Goal: Find contact information: Find contact information

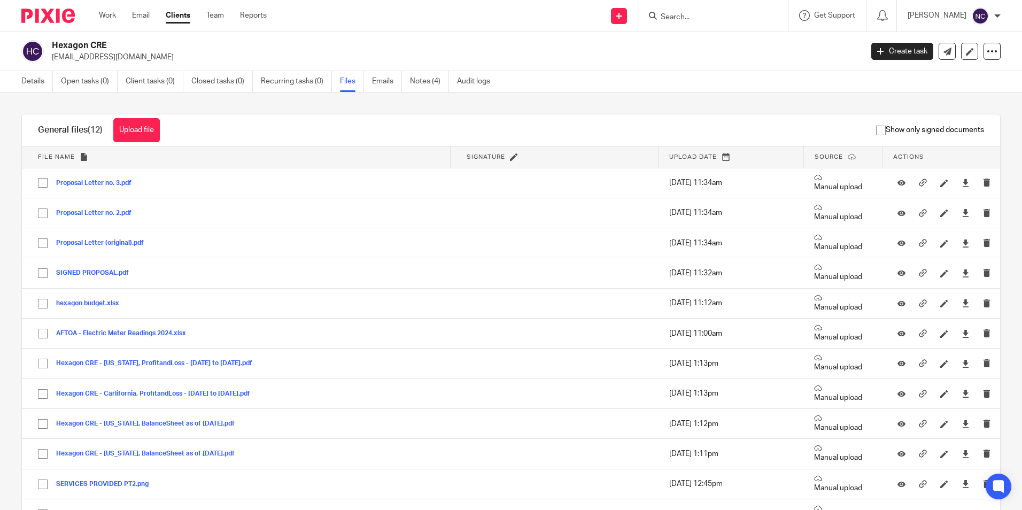
click at [702, 22] on input "Search" at bounding box center [708, 18] width 96 height 10
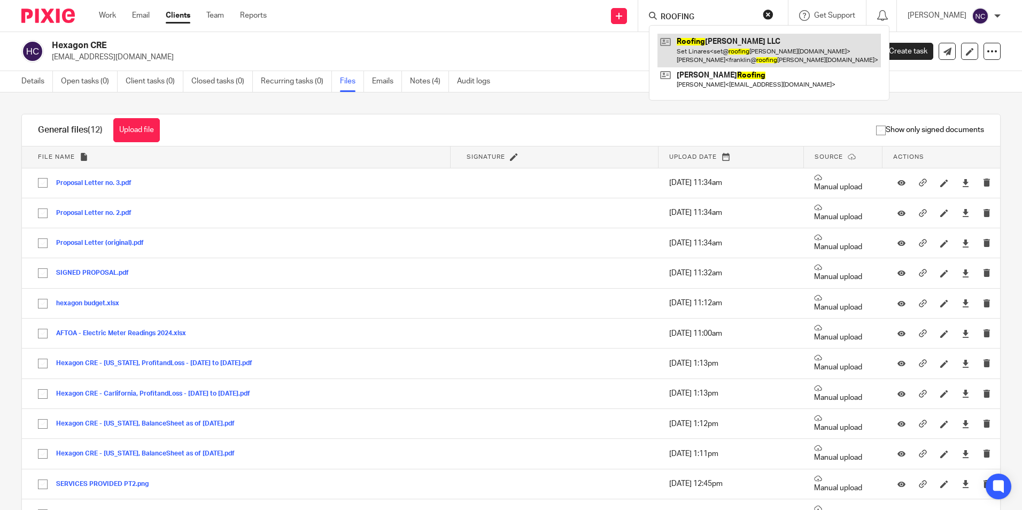
type input "ROOFING"
click at [746, 41] on link at bounding box center [768, 50] width 223 height 33
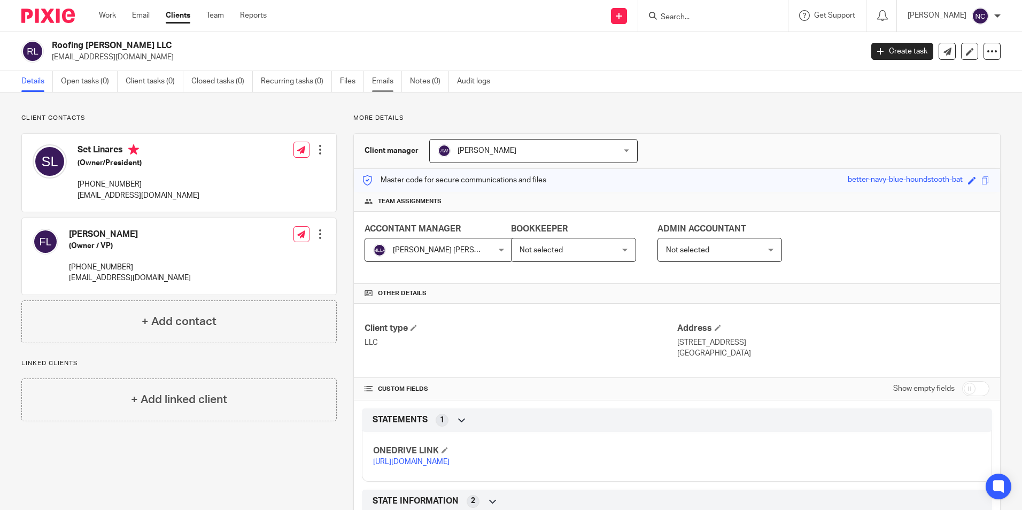
click at [394, 86] on link "Emails" at bounding box center [387, 81] width 30 height 21
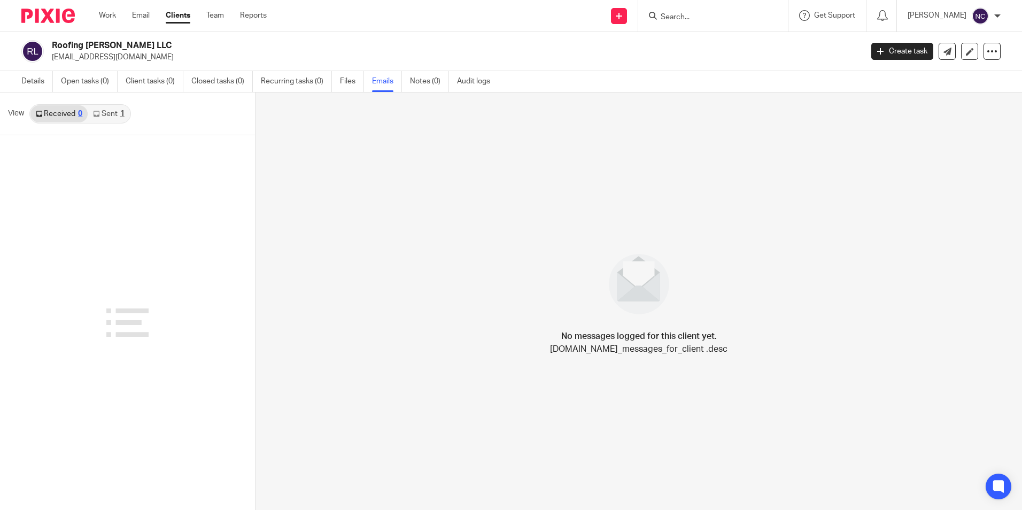
click at [176, 18] on link "Clients" at bounding box center [178, 15] width 25 height 11
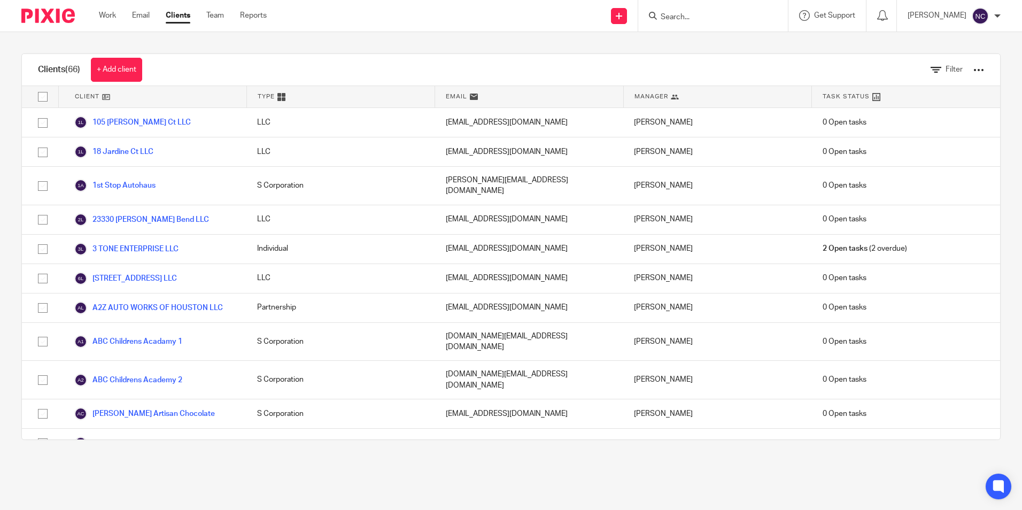
click at [728, 17] on input "Search" at bounding box center [708, 18] width 96 height 10
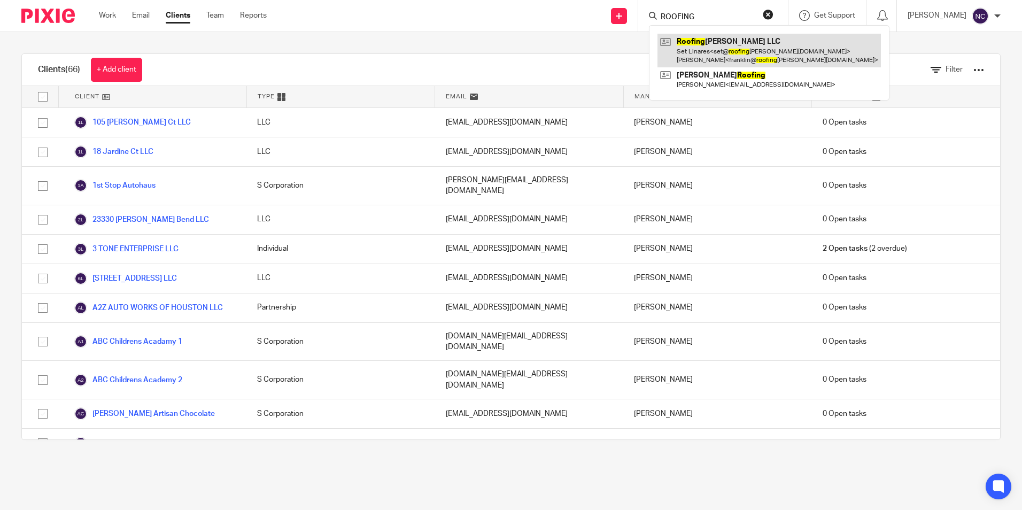
type input "ROOFING"
click at [732, 40] on link at bounding box center [768, 50] width 223 height 33
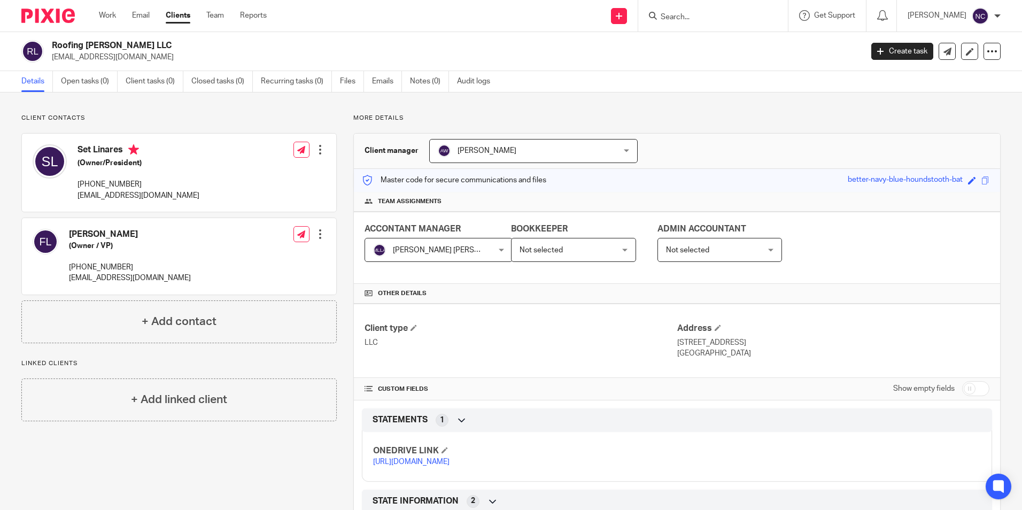
click at [683, 14] on input "Search" at bounding box center [708, 18] width 96 height 10
type input "triple"
click at [709, 52] on link at bounding box center [755, 46] width 196 height 25
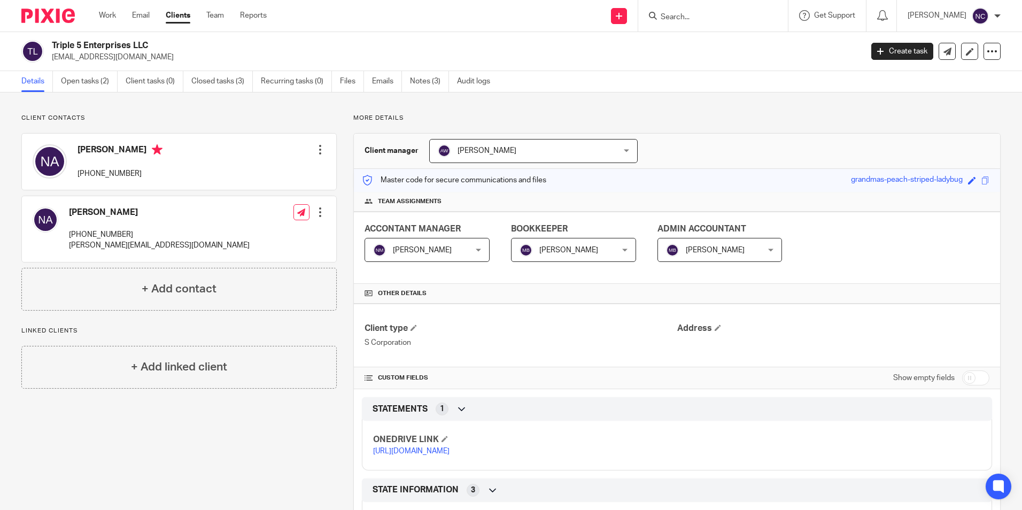
click at [679, 16] on input "Search" at bounding box center [708, 18] width 96 height 10
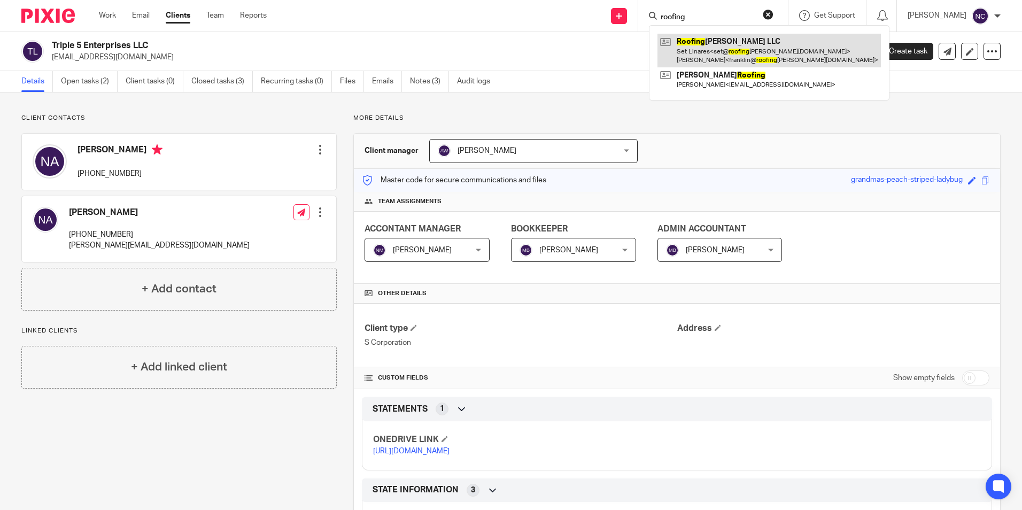
type input "roofing"
click at [694, 42] on link at bounding box center [768, 50] width 223 height 33
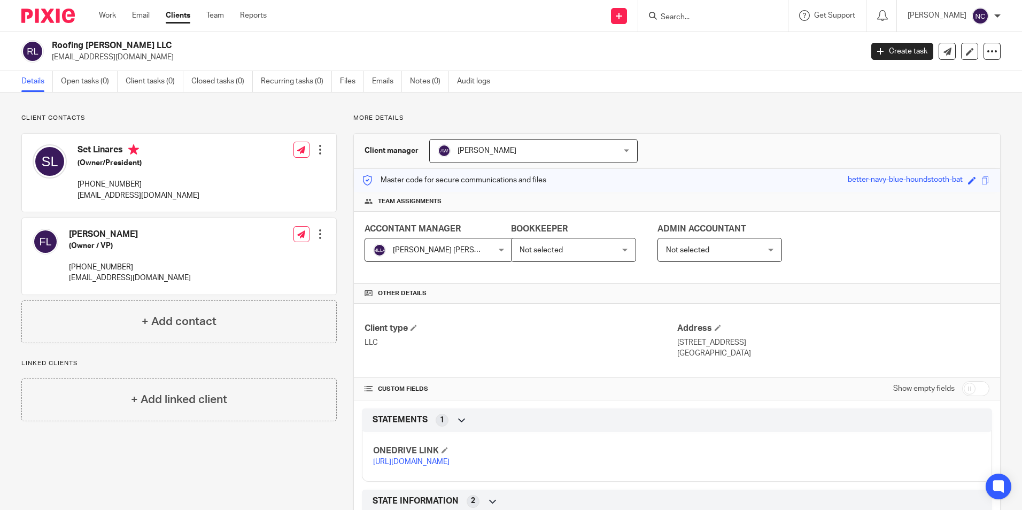
click at [450, 466] on link "[URL][DOMAIN_NAME]" at bounding box center [411, 461] width 76 height 7
drag, startPoint x: 80, startPoint y: 197, endPoint x: 168, endPoint y: 206, distance: 89.2
click at [168, 206] on div "Set [PERSON_NAME] (Owner/President) [PHONE_NUMBER] [EMAIL_ADDRESS][DOMAIN_NAME]…" at bounding box center [179, 173] width 314 height 78
drag, startPoint x: 168, startPoint y: 206, endPoint x: 76, endPoint y: 200, distance: 92.2
click at [87, 200] on p "[EMAIL_ADDRESS][DOMAIN_NAME]" at bounding box center [139, 195] width 122 height 11
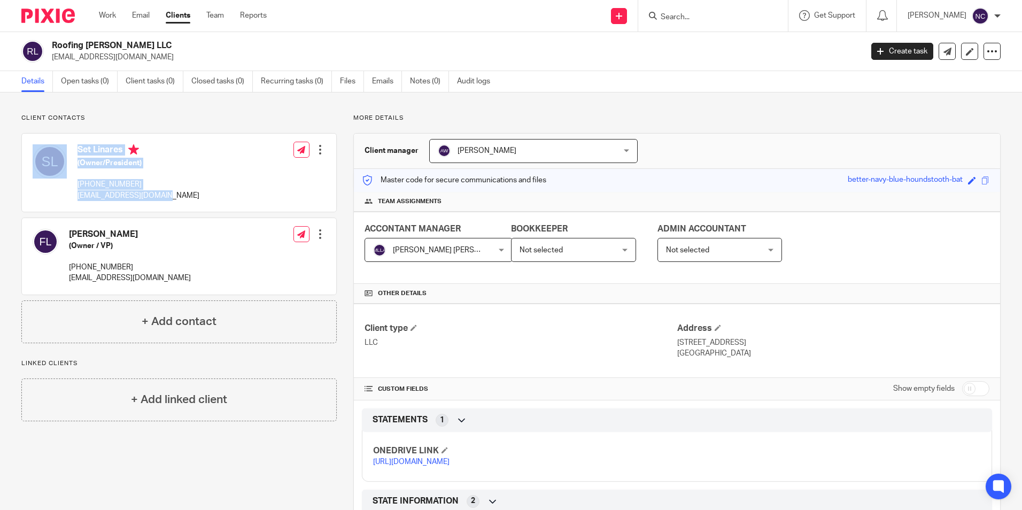
drag, startPoint x: 67, startPoint y: 196, endPoint x: 156, endPoint y: 203, distance: 88.5
click at [156, 203] on div "Set [PERSON_NAME] (Owner/President) [PHONE_NUMBER] [EMAIL_ADDRESS][DOMAIN_NAME]" at bounding box center [116, 172] width 167 height 67
drag, startPoint x: 156, startPoint y: 203, endPoint x: 141, endPoint y: 220, distance: 23.1
click at [141, 220] on div "[PERSON_NAME] (Owner / VP) [PHONE_NUMBER] [EMAIL_ADDRESS][DOMAIN_NAME] Edit con…" at bounding box center [179, 256] width 314 height 76
drag, startPoint x: 75, startPoint y: 195, endPoint x: 177, endPoint y: 207, distance: 102.9
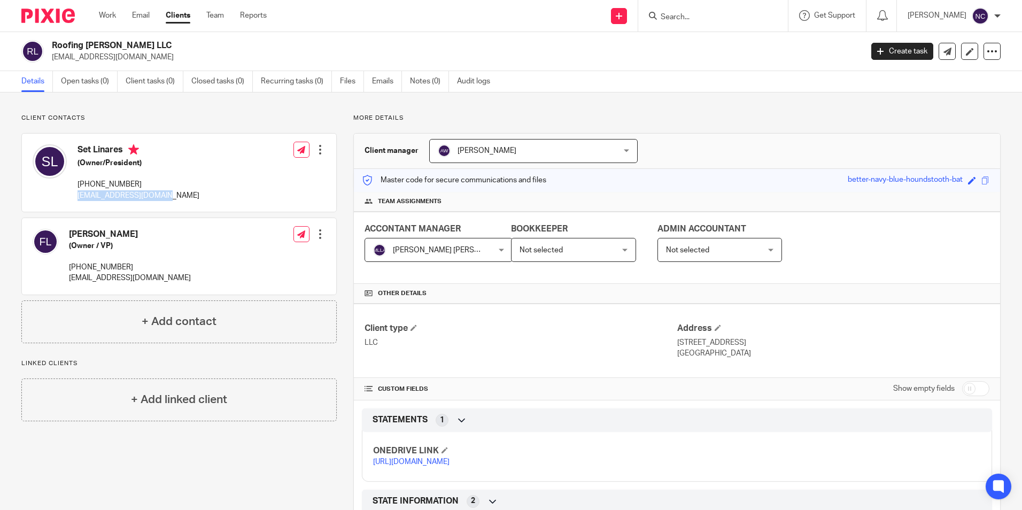
click at [177, 207] on div "Set [PERSON_NAME] (Owner/President) [PHONE_NUMBER] [EMAIL_ADDRESS][DOMAIN_NAME]…" at bounding box center [179, 173] width 314 height 78
copy p "[EMAIL_ADDRESS][DOMAIN_NAME]"
